Goal: Task Accomplishment & Management: Use online tool/utility

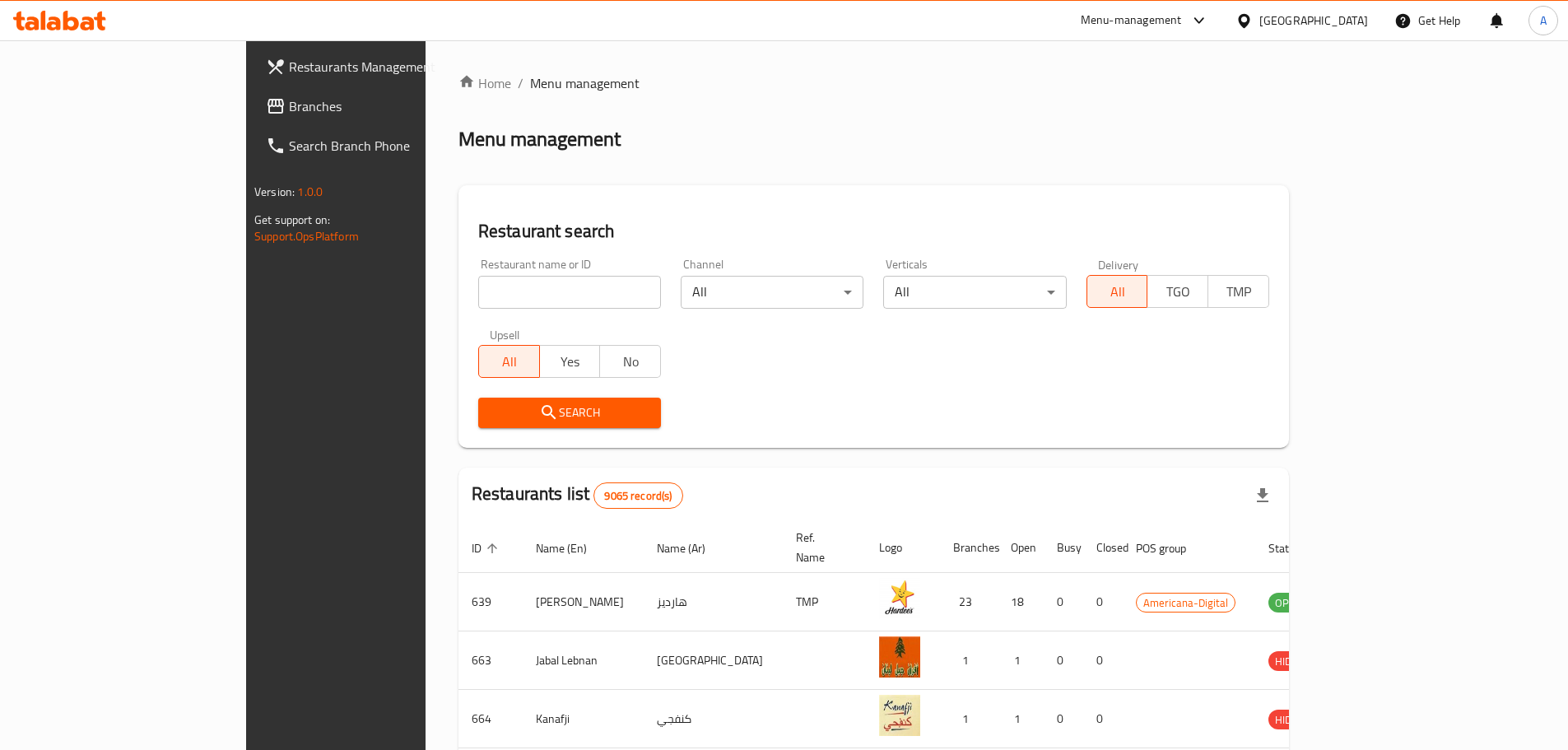
click at [498, 297] on input "search" at bounding box center [569, 292] width 183 height 33
type input "total care"
click button "Search" at bounding box center [569, 413] width 183 height 31
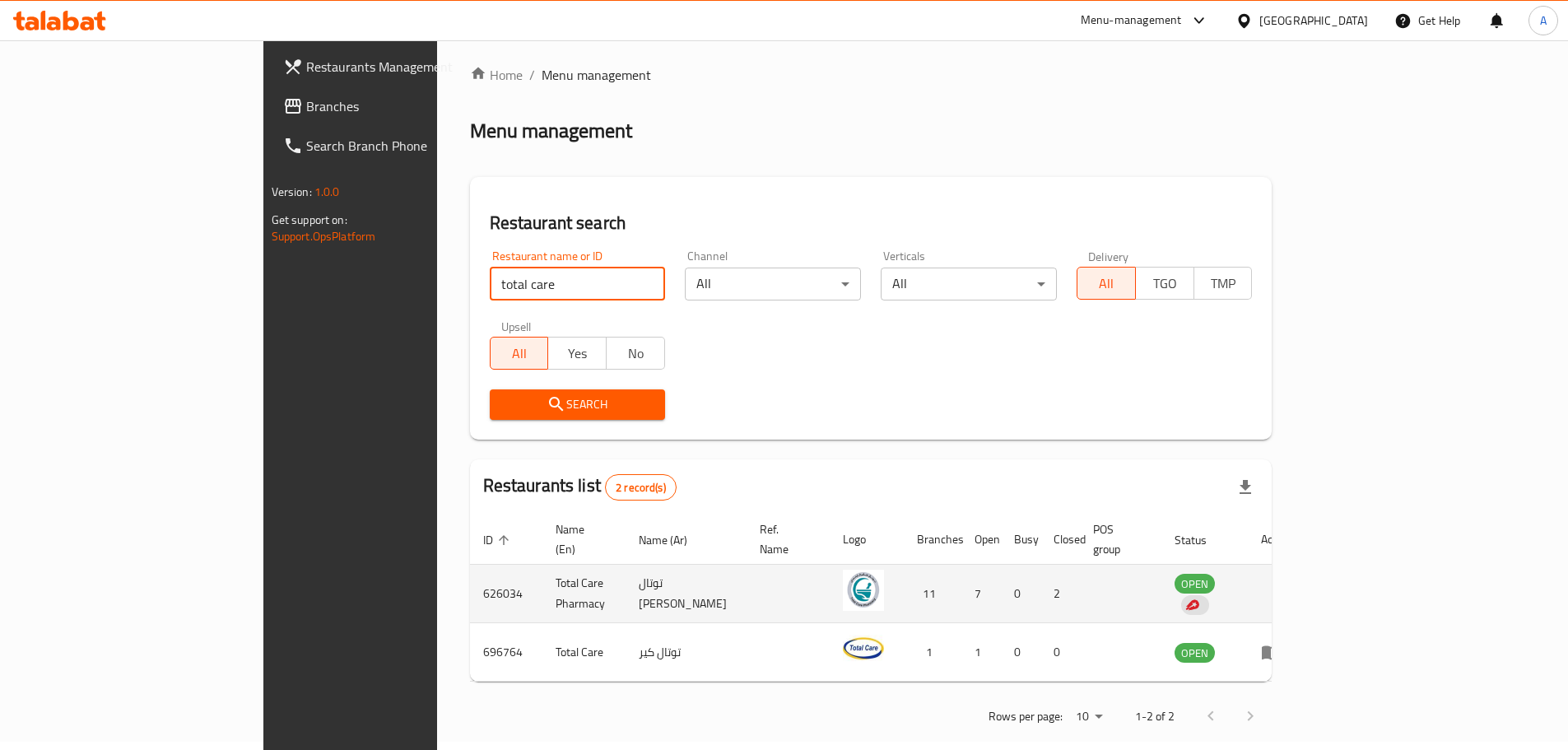
scroll to position [11, 0]
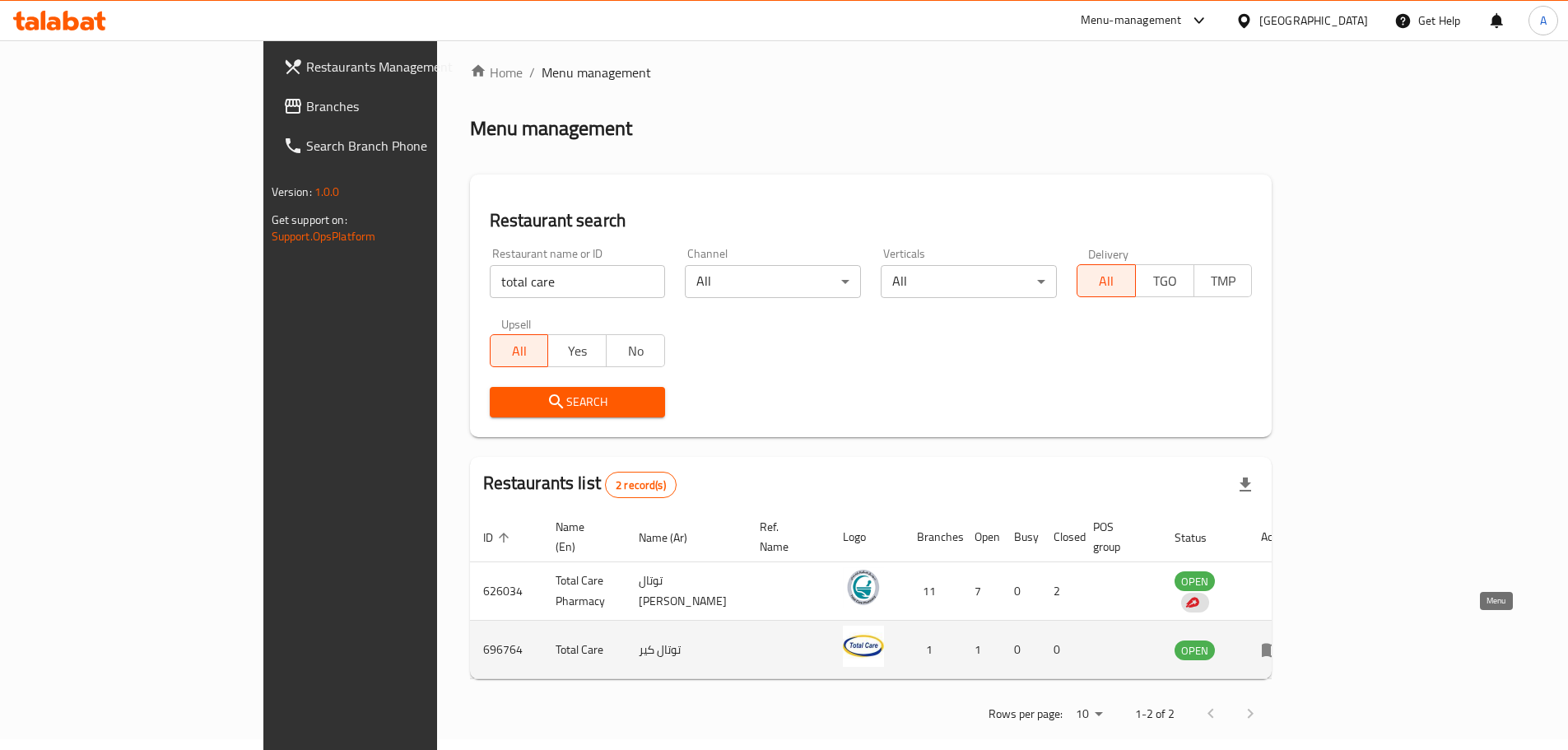
click at [1281, 644] on icon "enhanced table" at bounding box center [1270, 650] width 18 height 14
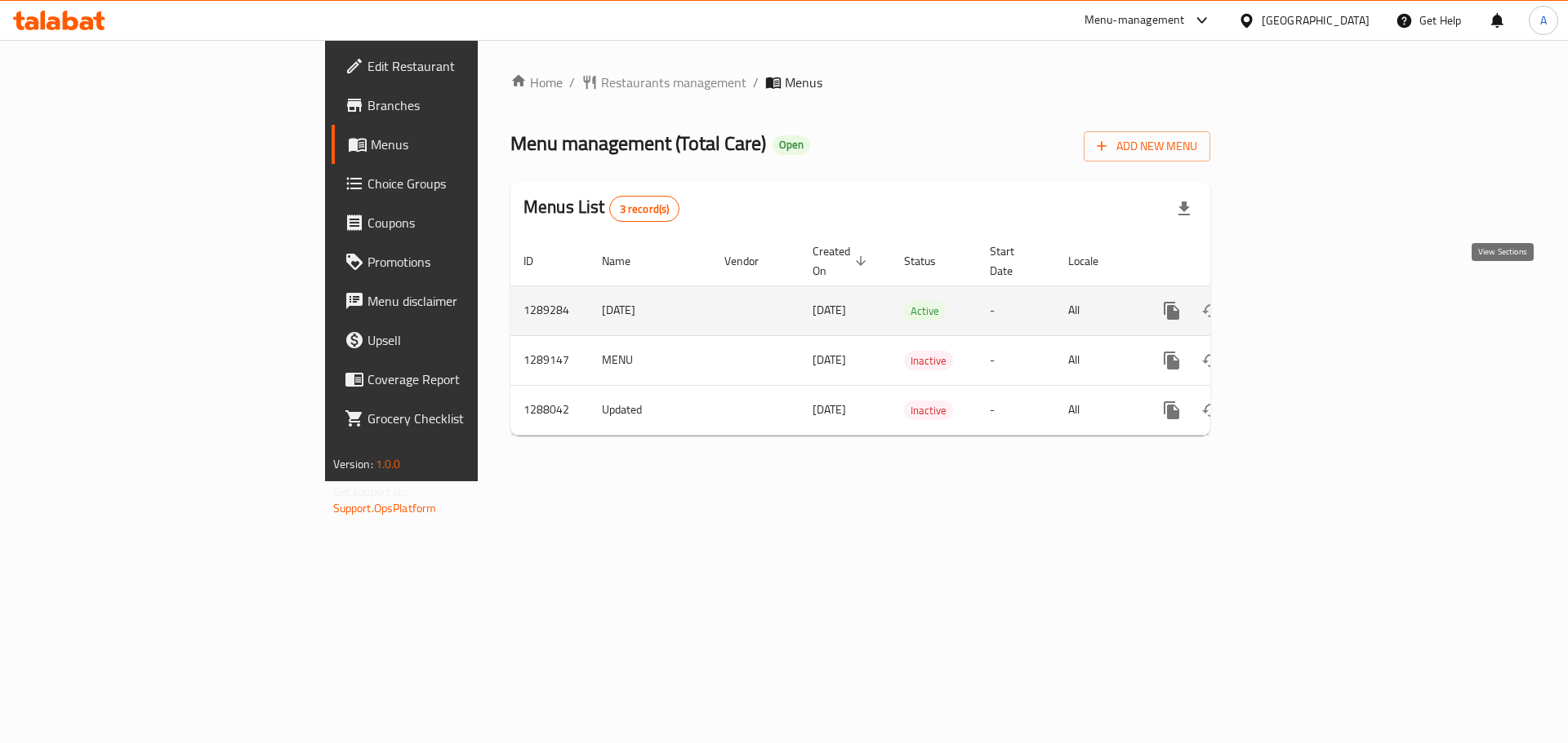
click at [1299, 301] on icon "enhanced table" at bounding box center [1289, 311] width 19 height 19
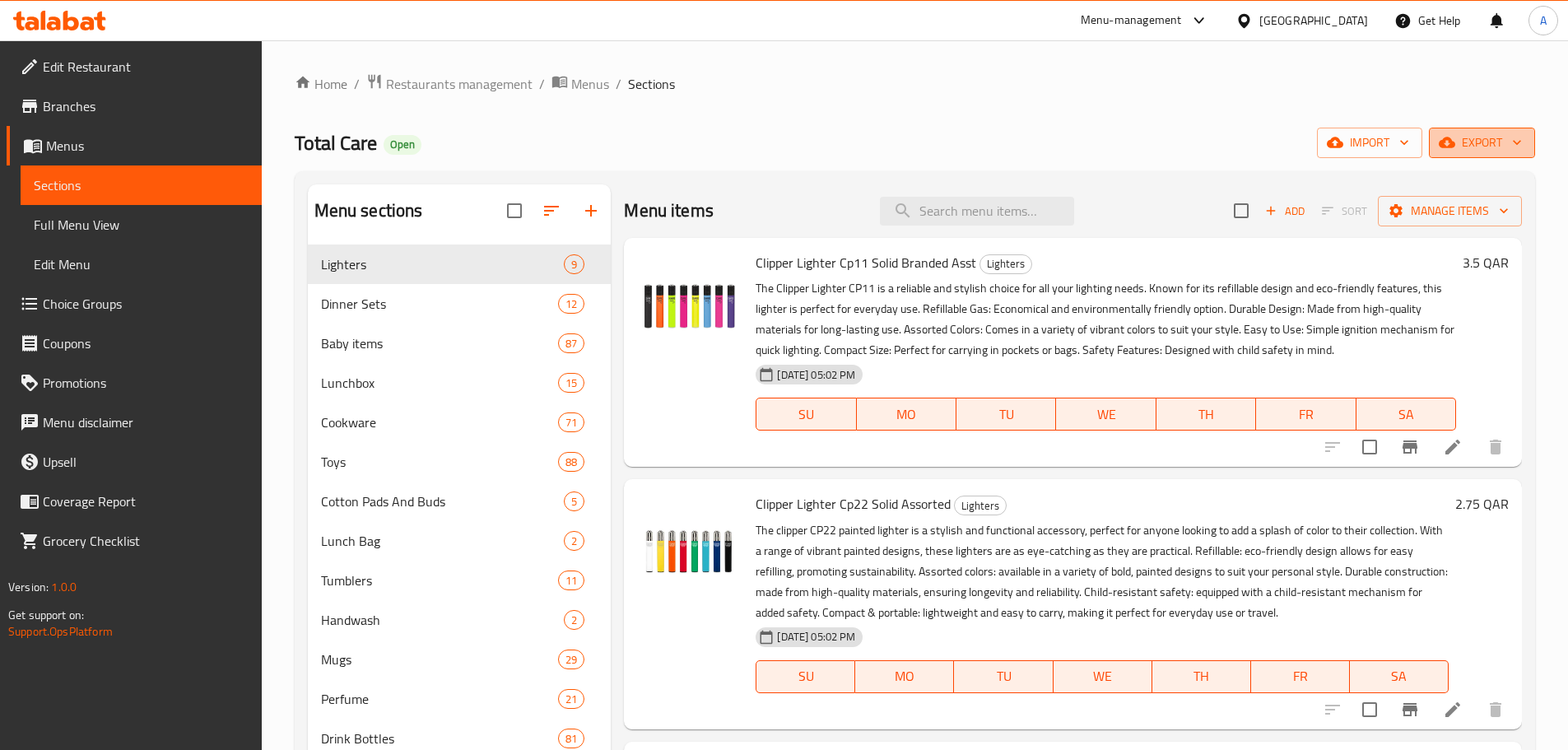
click at [1500, 140] on span "export" at bounding box center [1482, 143] width 80 height 20
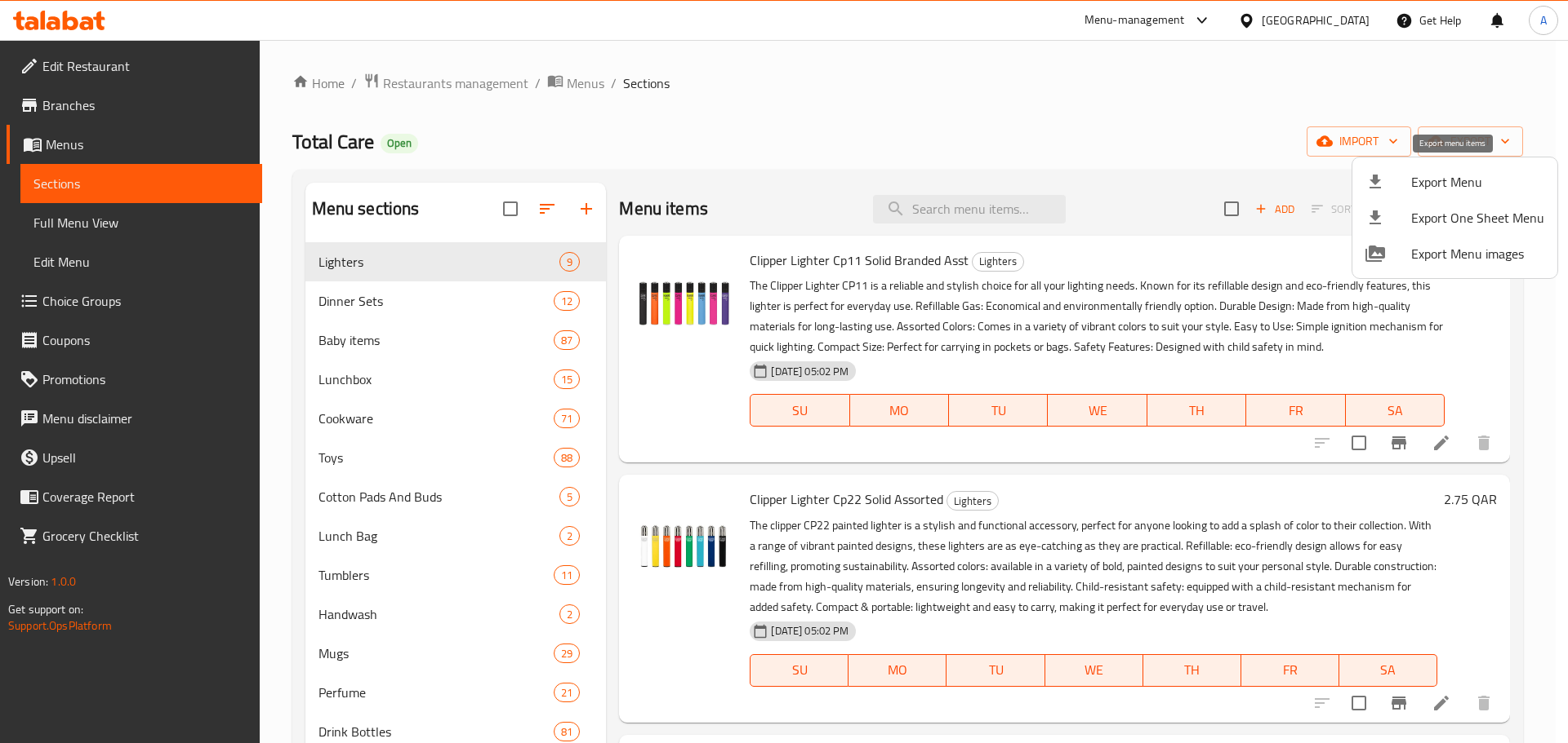
click at [1423, 187] on span "Export Menu" at bounding box center [1478, 182] width 133 height 19
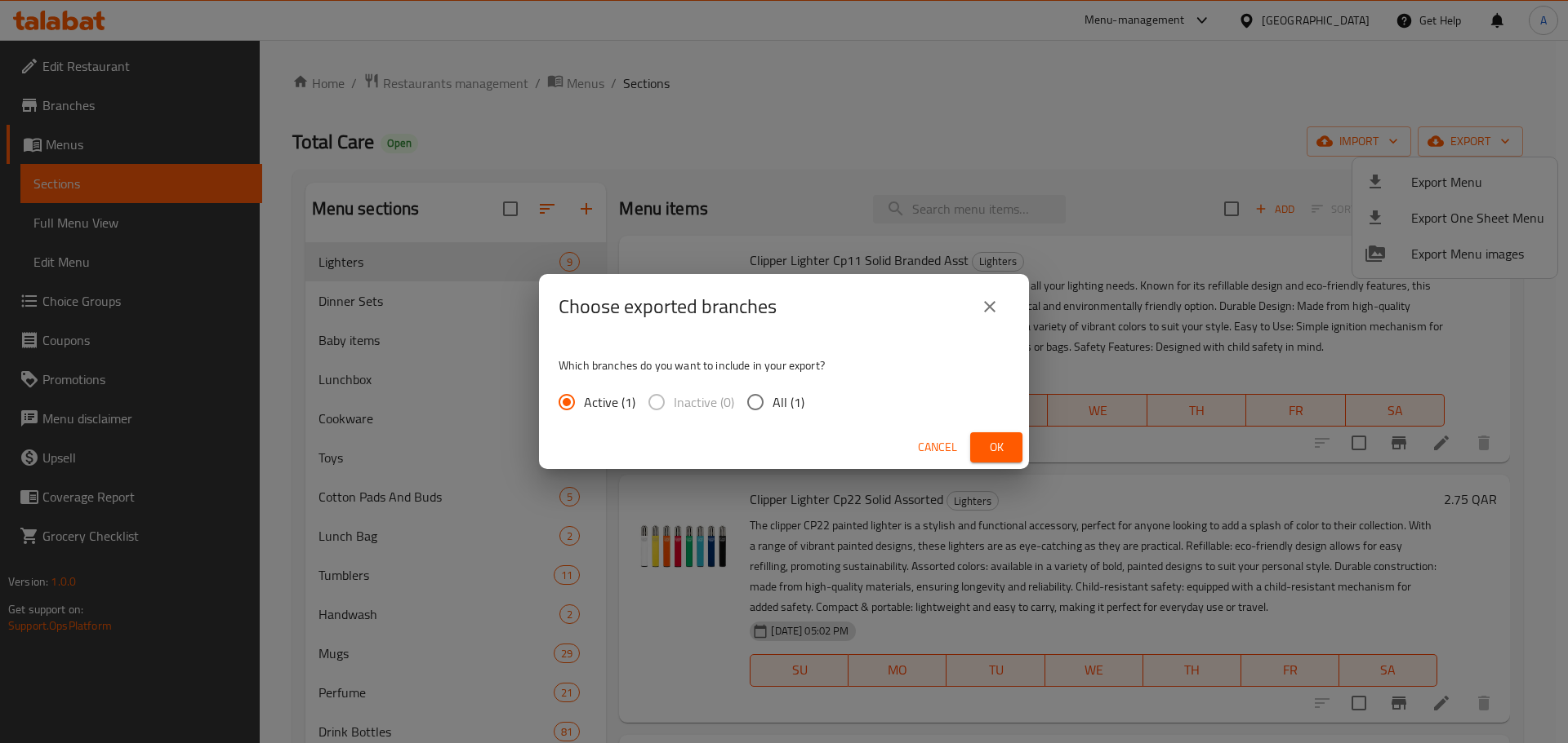
click at [1000, 441] on span "Ok" at bounding box center [996, 447] width 26 height 20
